Goal: Task Accomplishment & Management: Use online tool/utility

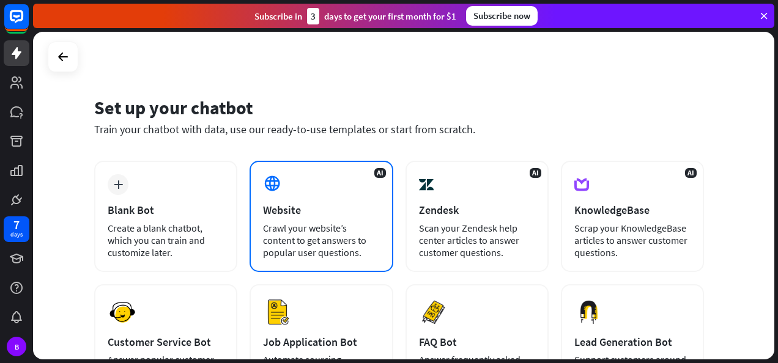
click at [325, 249] on div "Crawl your website’s content to get answers to popular user questions." at bounding box center [321, 240] width 116 height 37
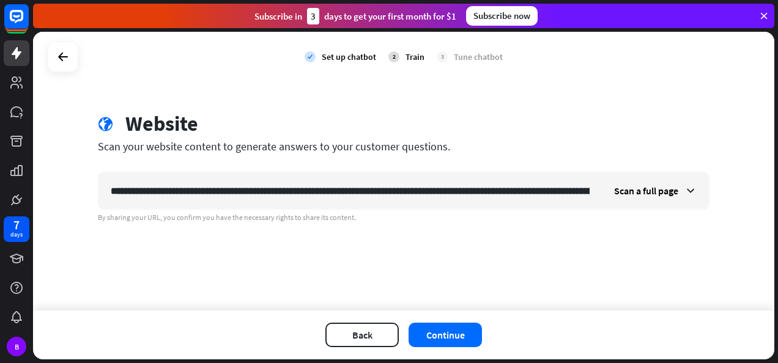
scroll to position [0, 1317]
type input "**********"
click at [449, 328] on button "Continue" at bounding box center [444, 335] width 73 height 24
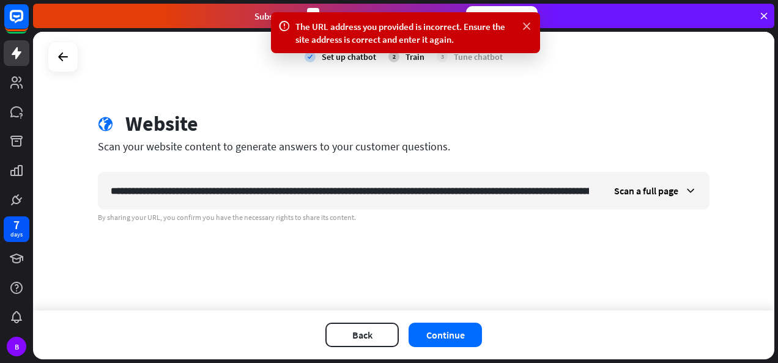
click at [529, 23] on icon at bounding box center [526, 26] width 12 height 13
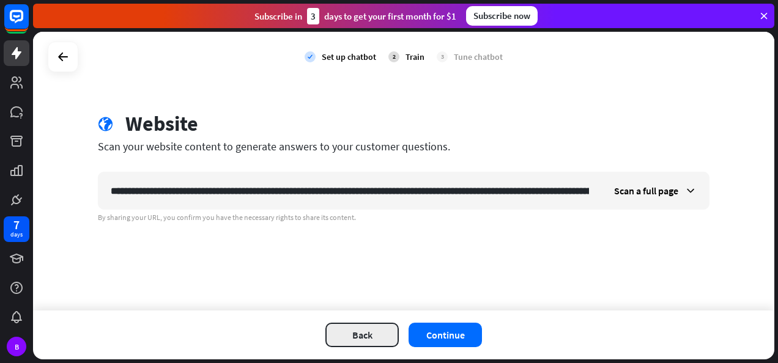
click at [357, 331] on button "Back" at bounding box center [361, 335] width 73 height 24
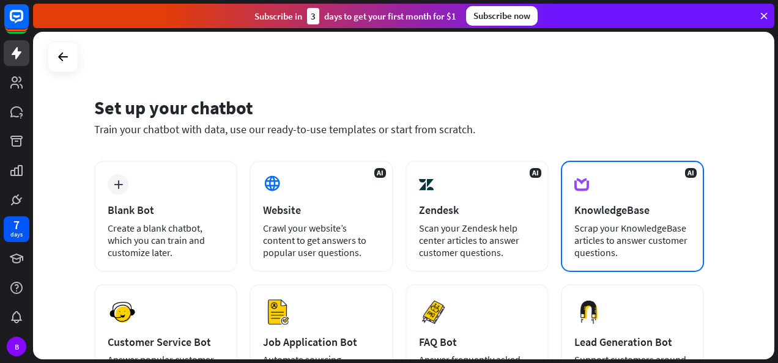
click at [590, 198] on div "AI KnowledgeBase Scrap your KnowledgeBase articles to answer customer questions." at bounding box center [632, 216] width 143 height 111
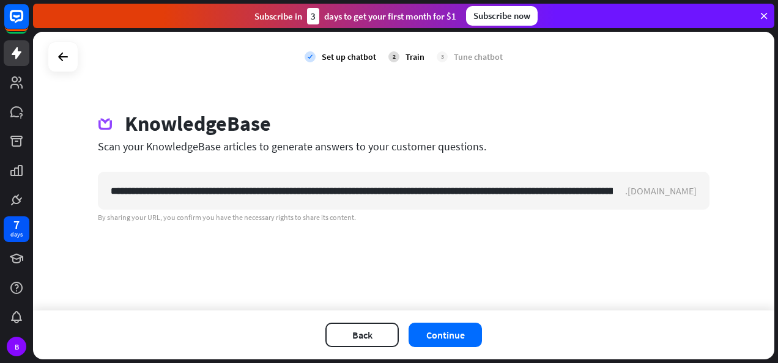
scroll to position [0, 1254]
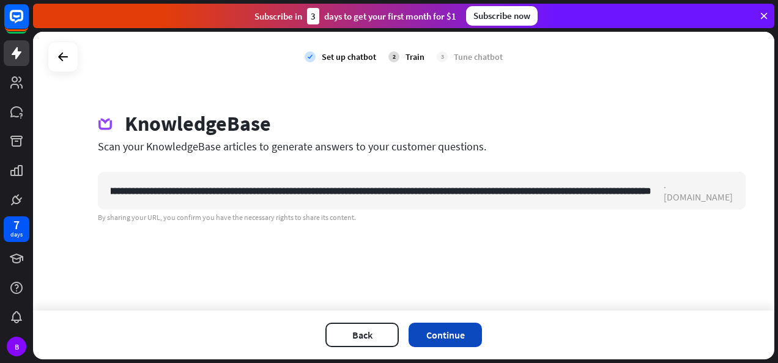
type input "**********"
click at [438, 330] on button "Continue" at bounding box center [444, 335] width 73 height 24
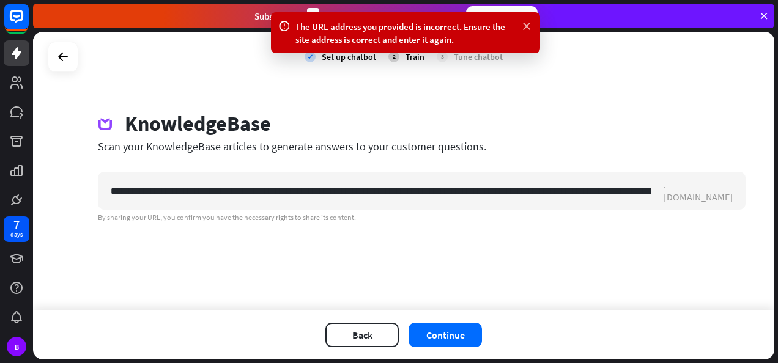
click at [528, 26] on icon at bounding box center [526, 26] width 12 height 13
